Goal: Transaction & Acquisition: Purchase product/service

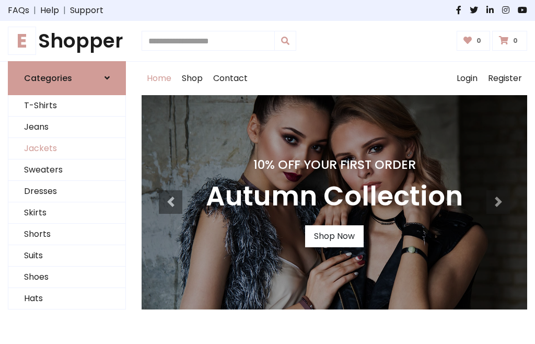
click at [67, 148] on link "Jackets" at bounding box center [66, 148] width 117 height 21
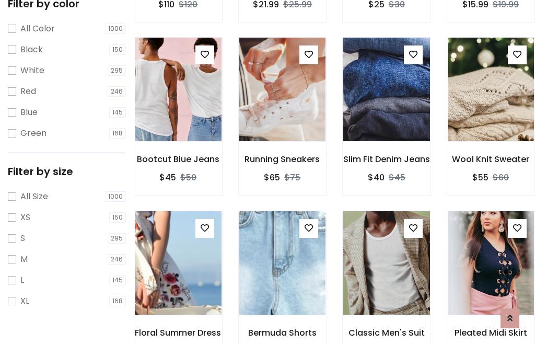
scroll to position [53, 0]
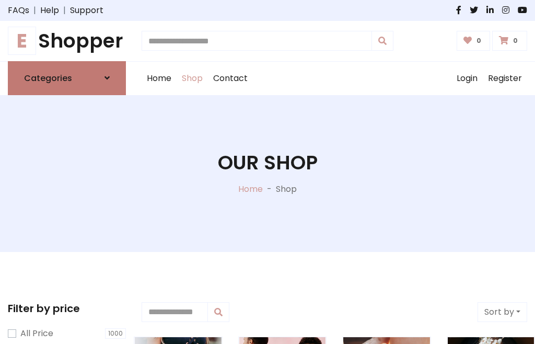
click at [67, 78] on h6 "Categories" at bounding box center [48, 78] width 48 height 10
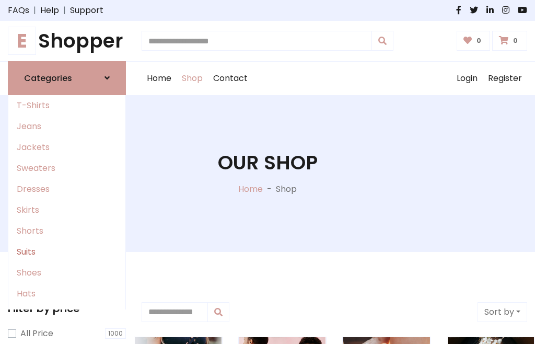
click at [67, 251] on link "Suits" at bounding box center [66, 251] width 117 height 21
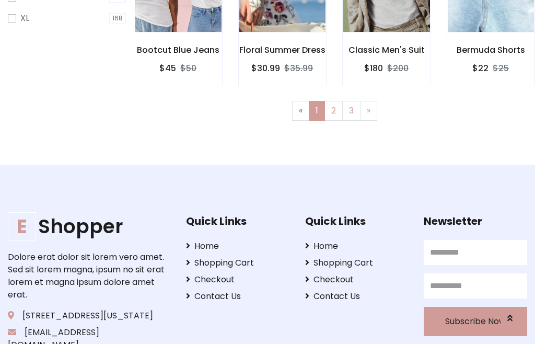
scroll to position [443, 0]
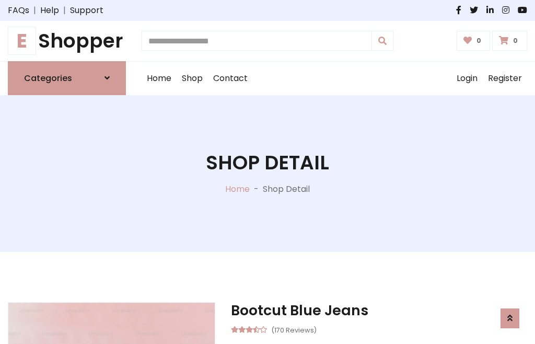
scroll to position [977, 0]
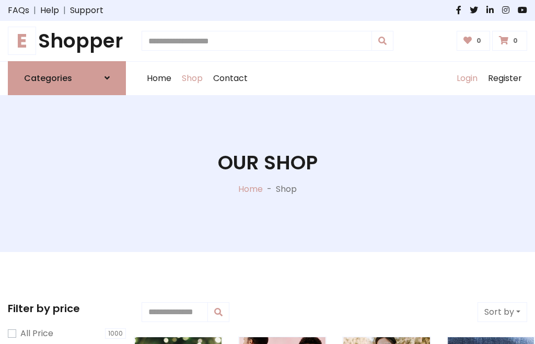
click at [467, 78] on link "Login" at bounding box center [466, 78] width 31 height 33
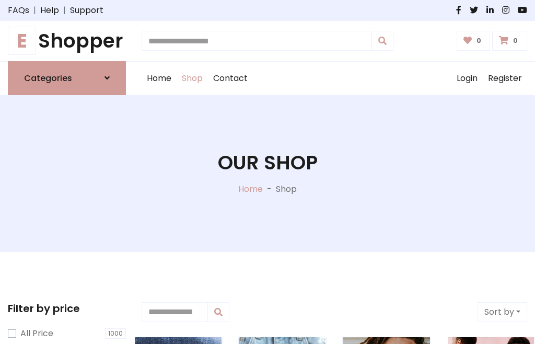
scroll to position [53, 0]
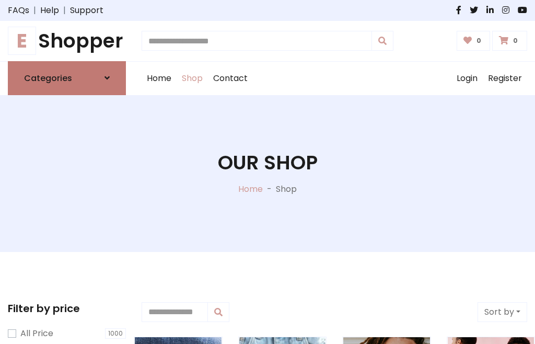
click at [107, 78] on icon at bounding box center [107, 78] width 5 height 8
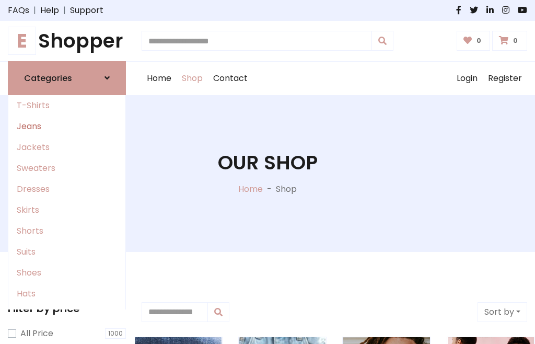
click at [67, 126] on link "Jeans" at bounding box center [66, 126] width 117 height 21
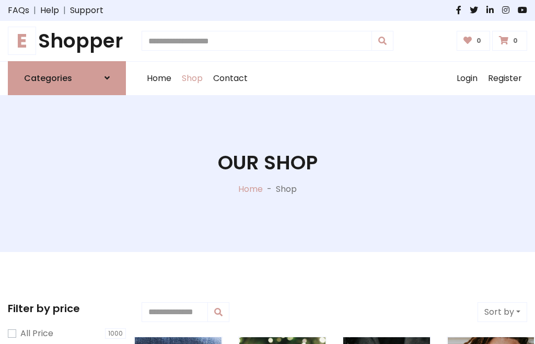
scroll to position [53, 0]
